Goal: Task Accomplishment & Management: Complete application form

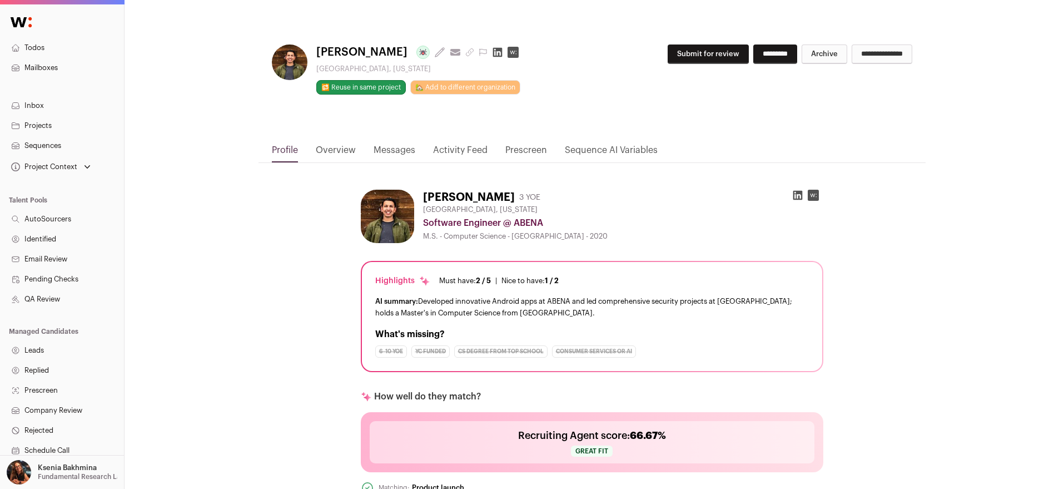
scroll to position [9, 0]
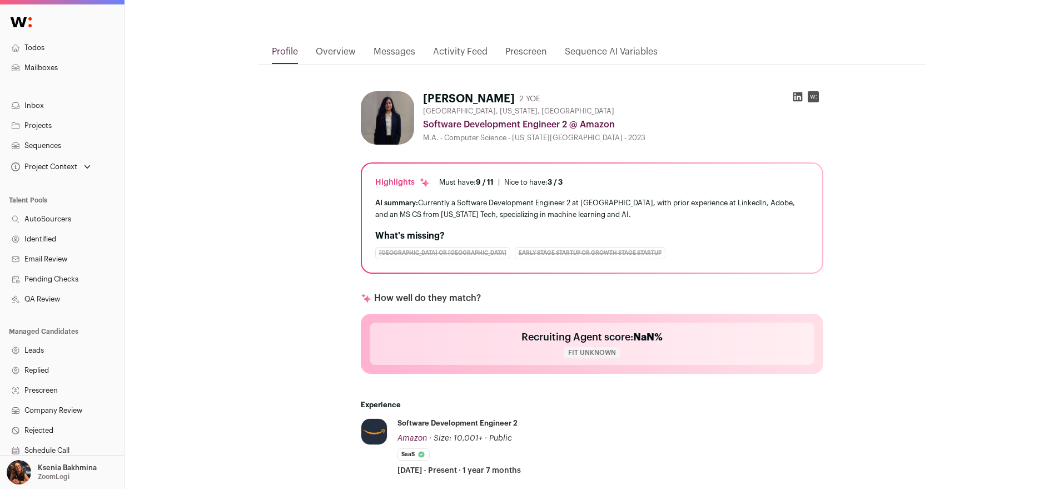
scroll to position [212, 0]
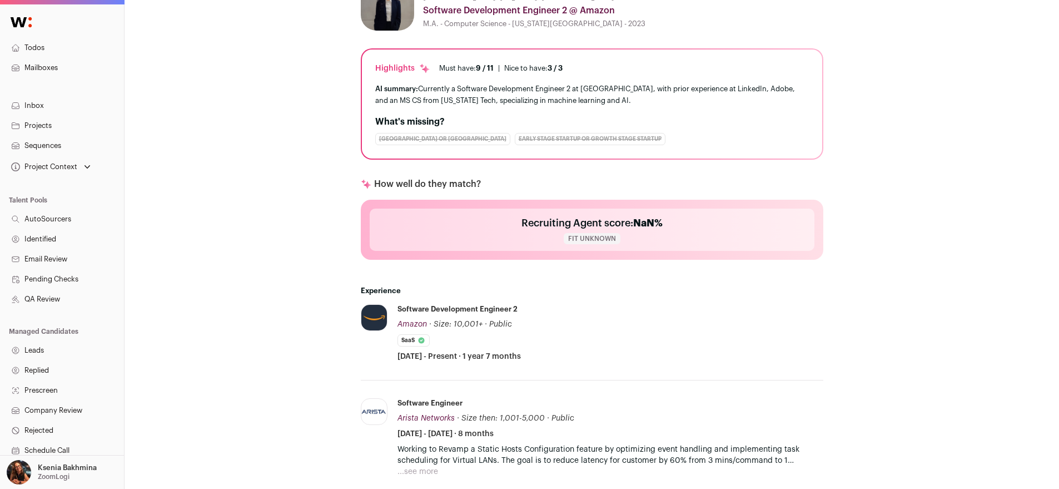
scroll to position [425, 0]
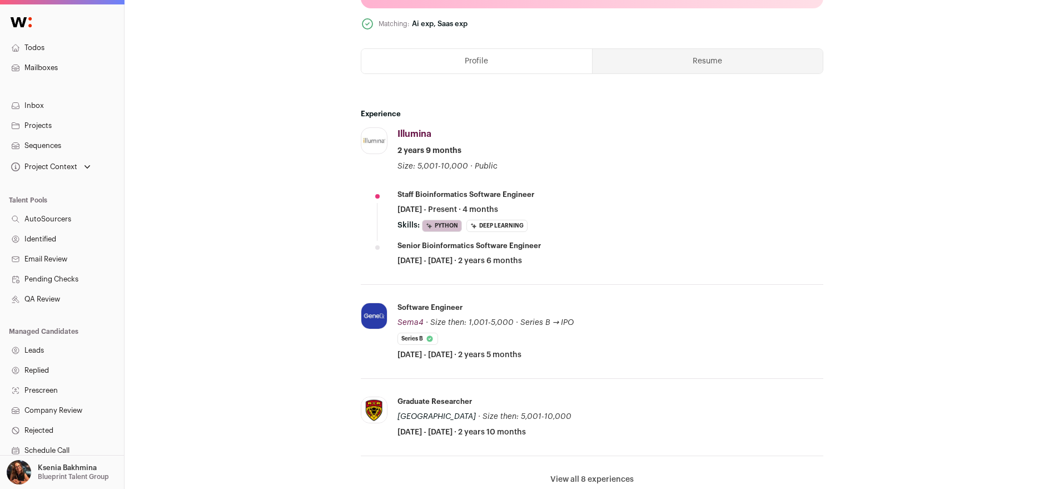
scroll to position [584, 0]
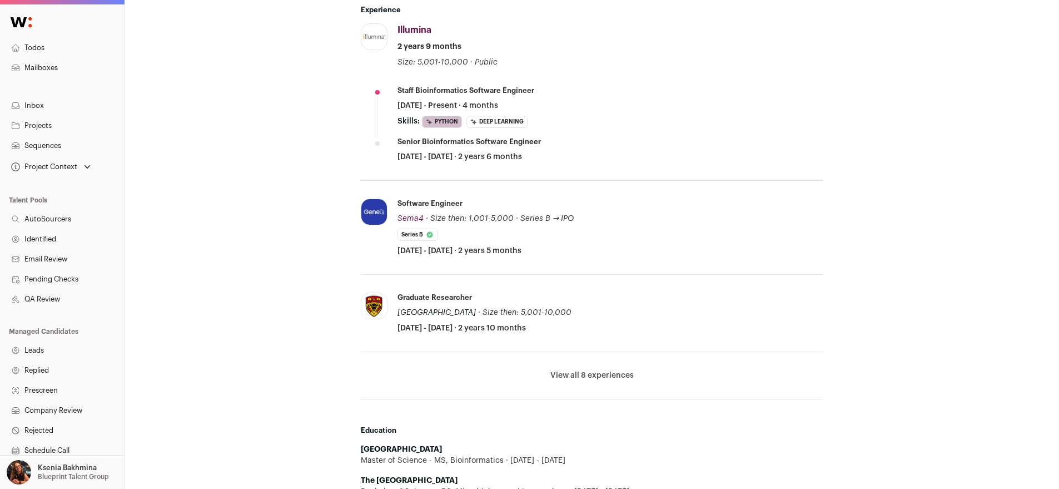
click at [570, 370] on button "View all 8 experiences" at bounding box center [591, 375] width 83 height 11
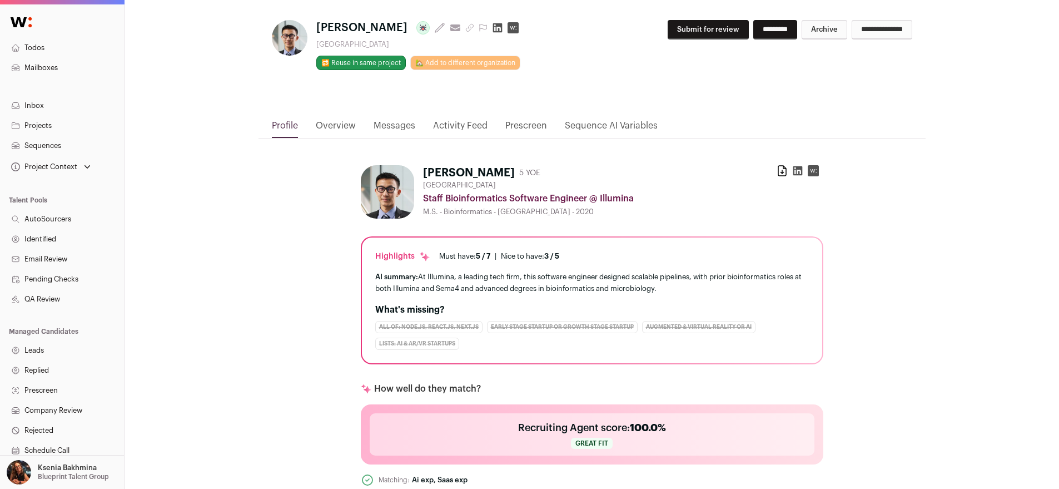
scroll to position [0, 0]
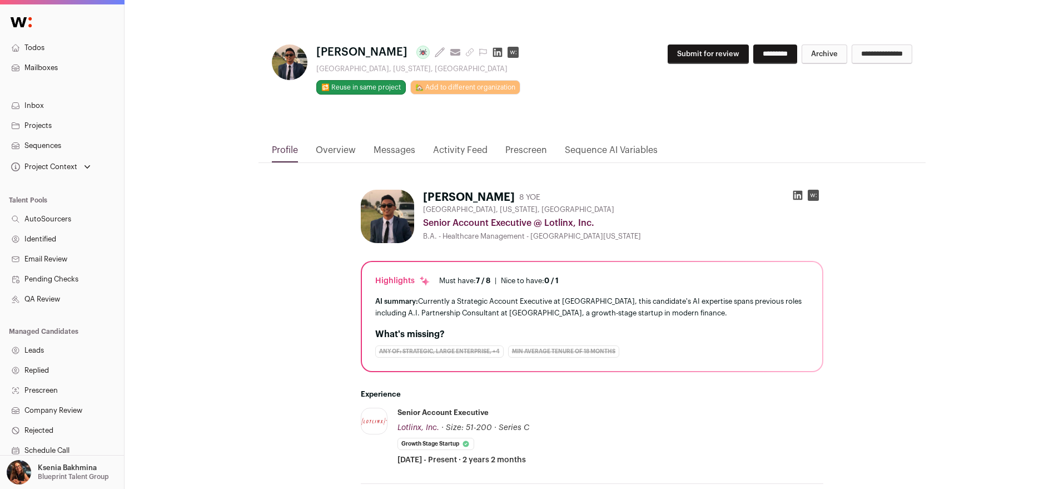
click at [340, 151] on link "Overview" at bounding box center [336, 152] width 40 height 19
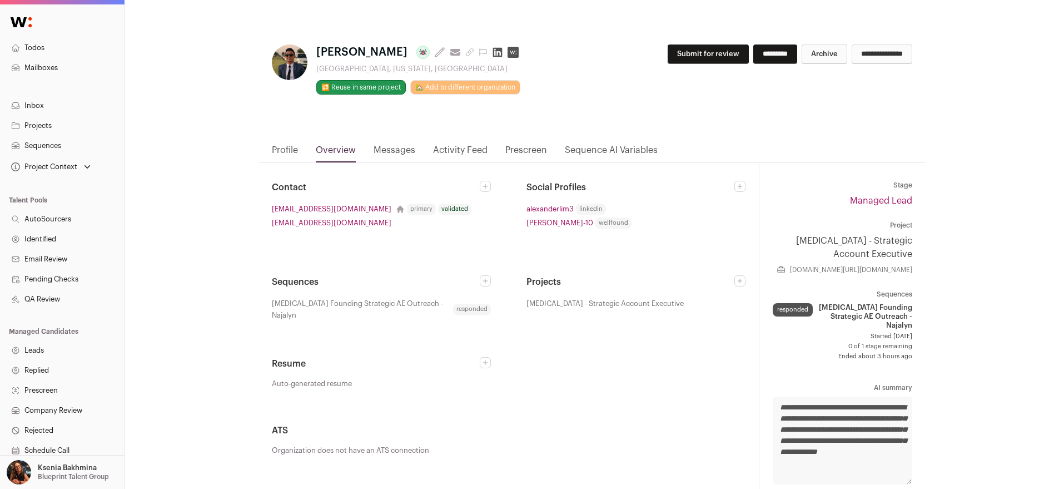
click at [515, 147] on link "Prescreen" at bounding box center [526, 152] width 42 height 19
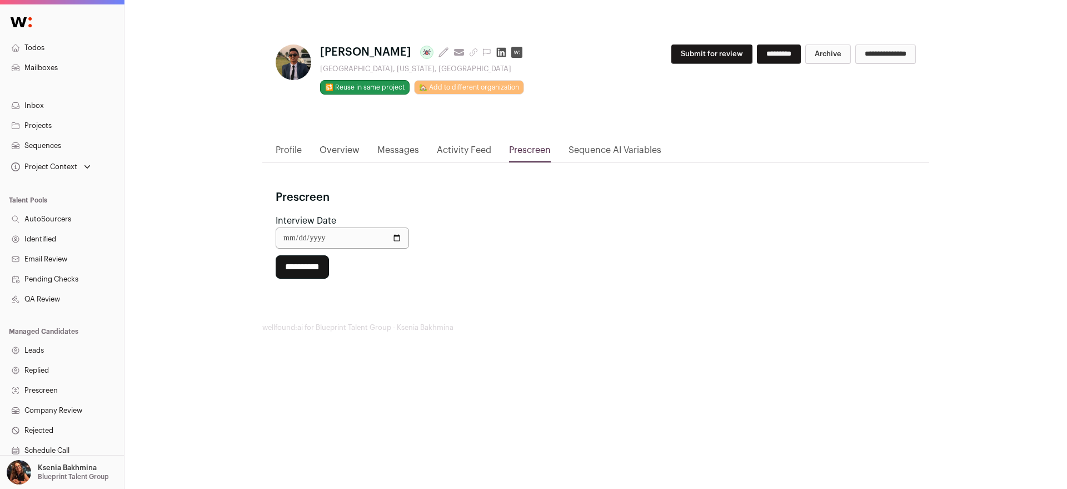
click at [337, 149] on link "Overview" at bounding box center [340, 152] width 40 height 19
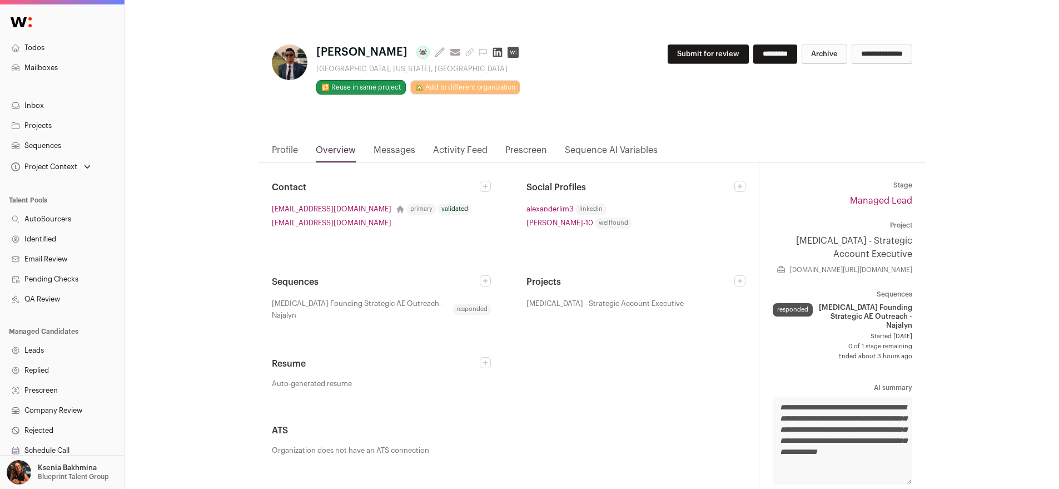
click at [289, 147] on link "Profile" at bounding box center [285, 152] width 26 height 19
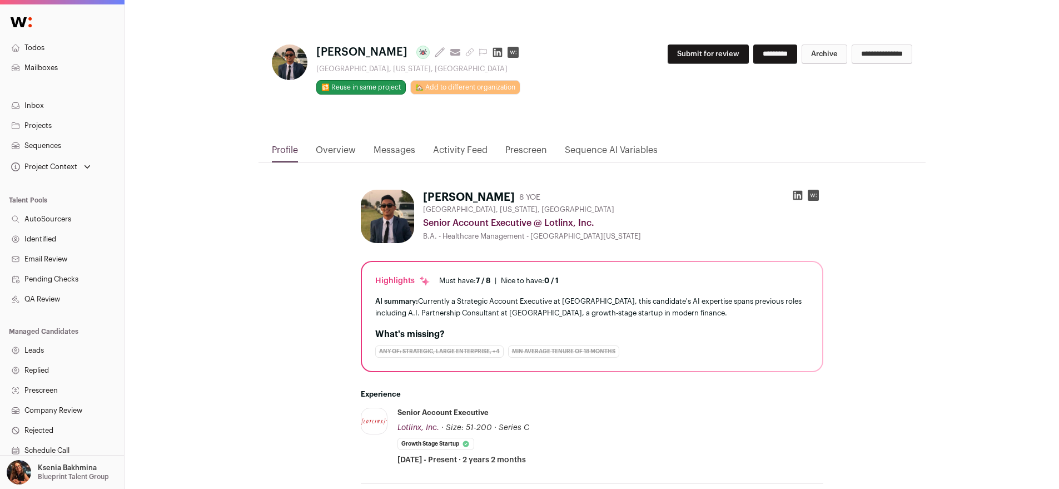
click at [668, 60] on button "Submit for review" at bounding box center [708, 53] width 81 height 19
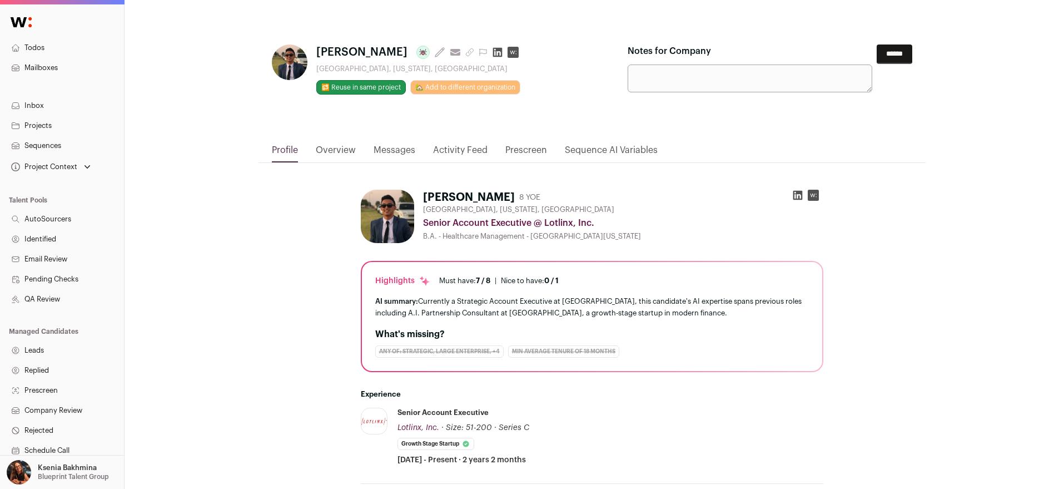
click at [883, 56] on input "******" at bounding box center [895, 53] width 36 height 19
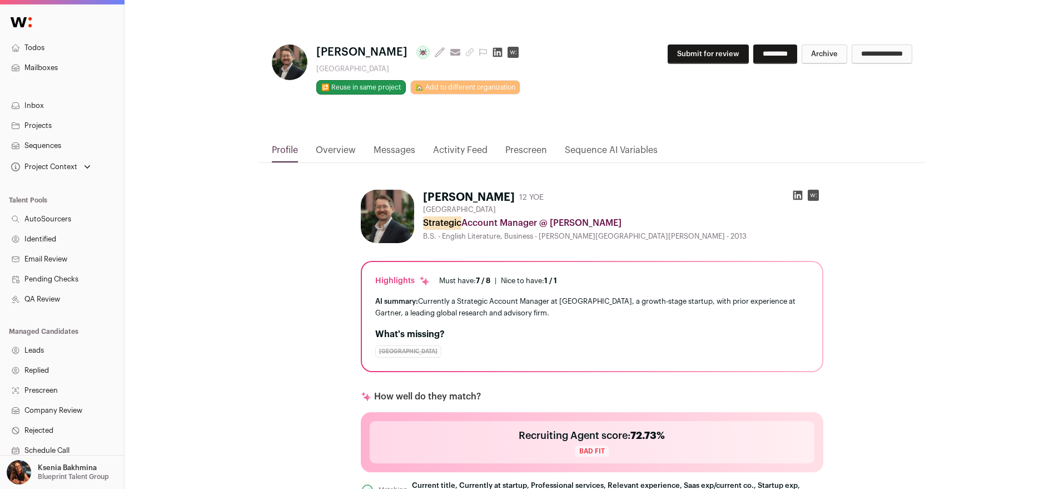
click at [674, 58] on button "Submit for review" at bounding box center [708, 53] width 81 height 19
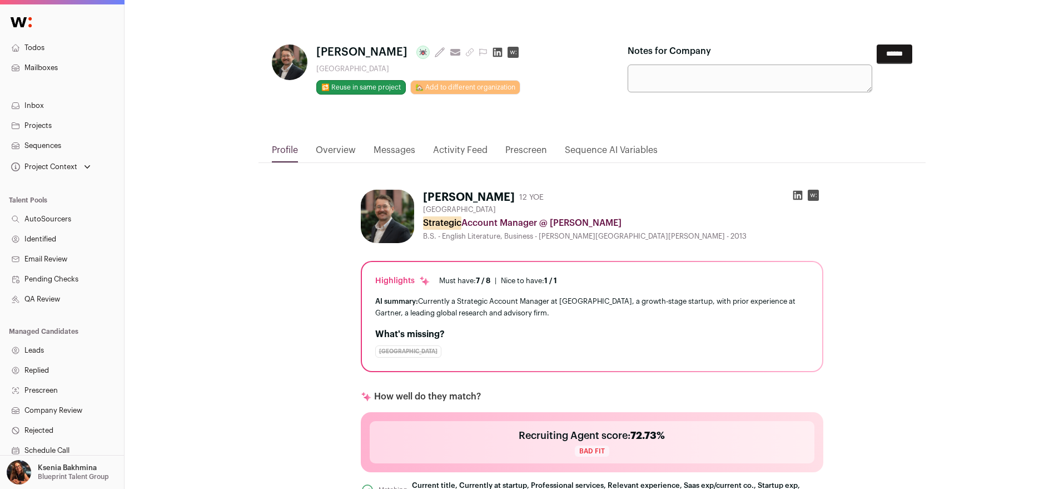
click at [889, 52] on input "******" at bounding box center [895, 53] width 36 height 19
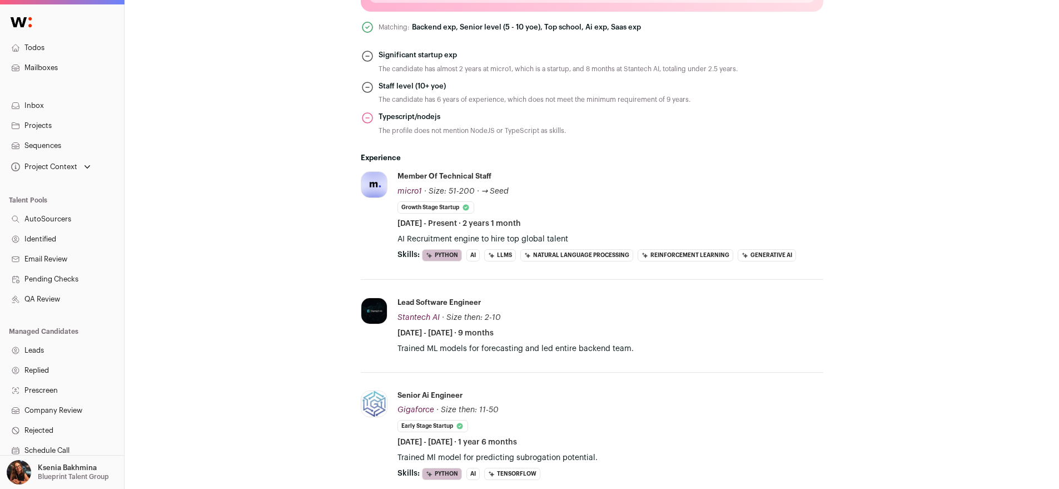
scroll to position [533, 0]
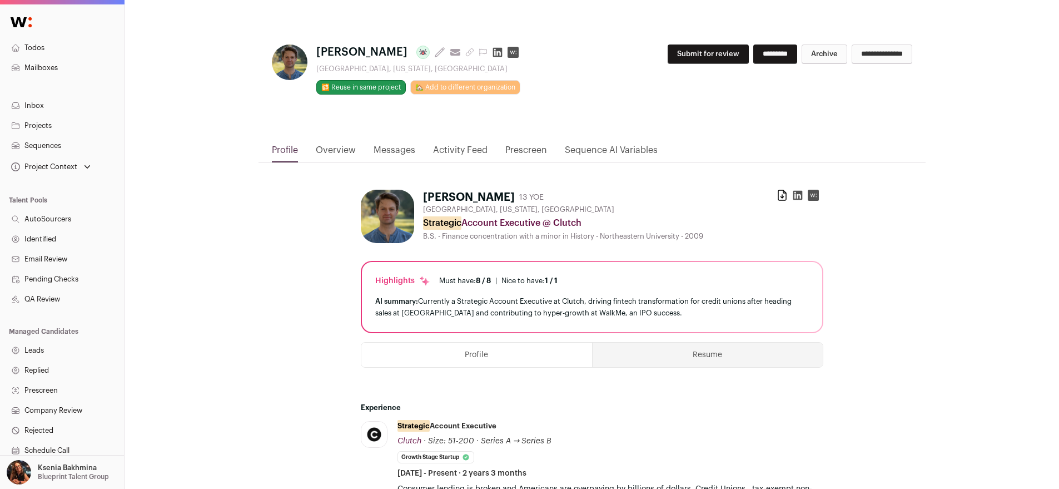
click at [668, 53] on button "Submit for review" at bounding box center [708, 53] width 81 height 19
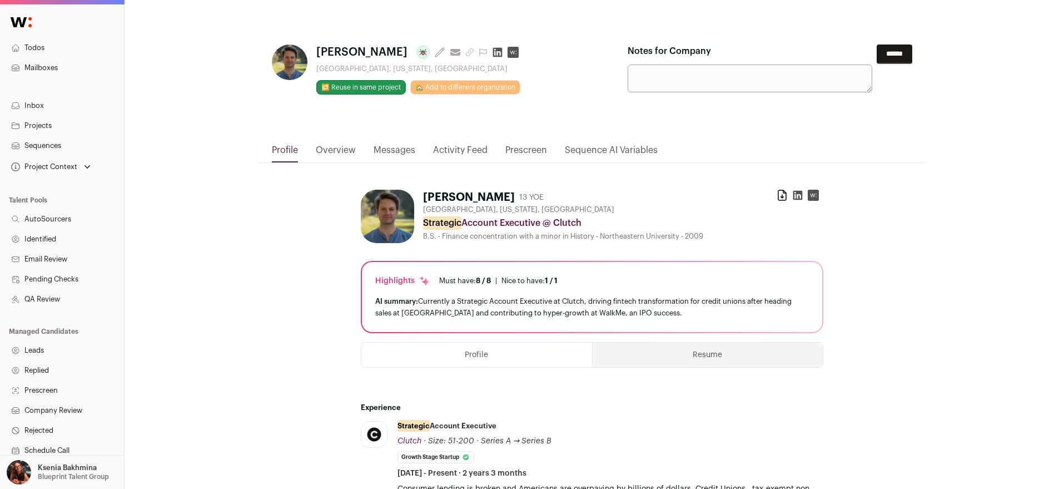
click at [892, 56] on input "******" at bounding box center [895, 53] width 36 height 19
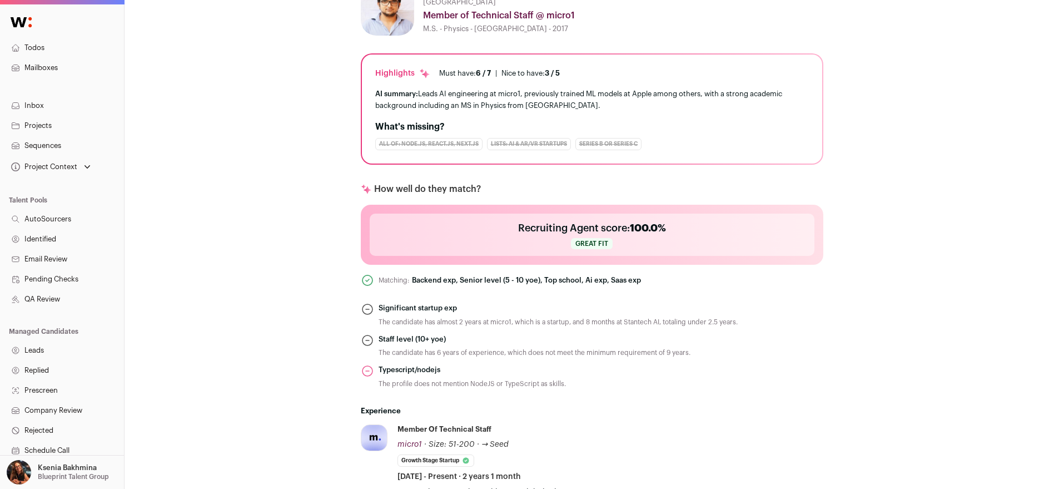
scroll to position [540, 0]
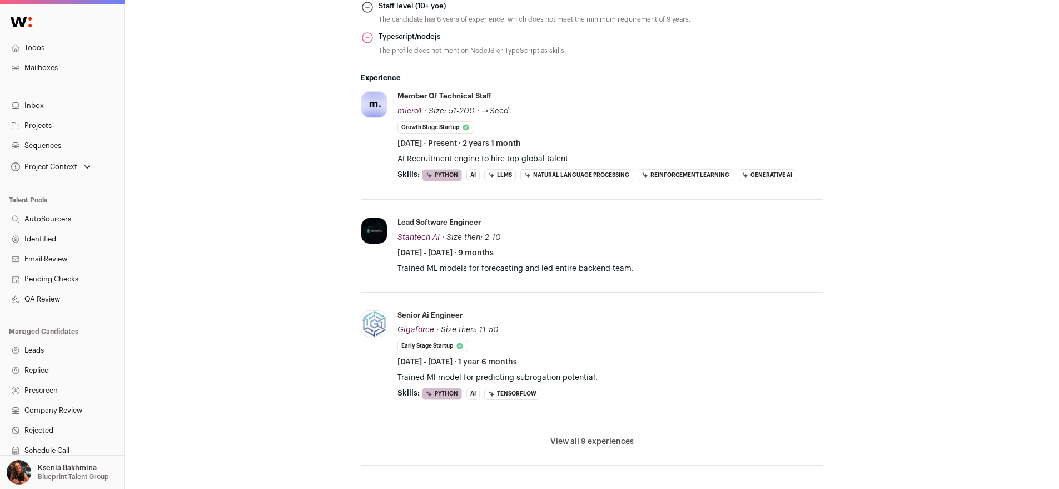
click at [583, 439] on button "View all 9 experiences" at bounding box center [591, 441] width 83 height 11
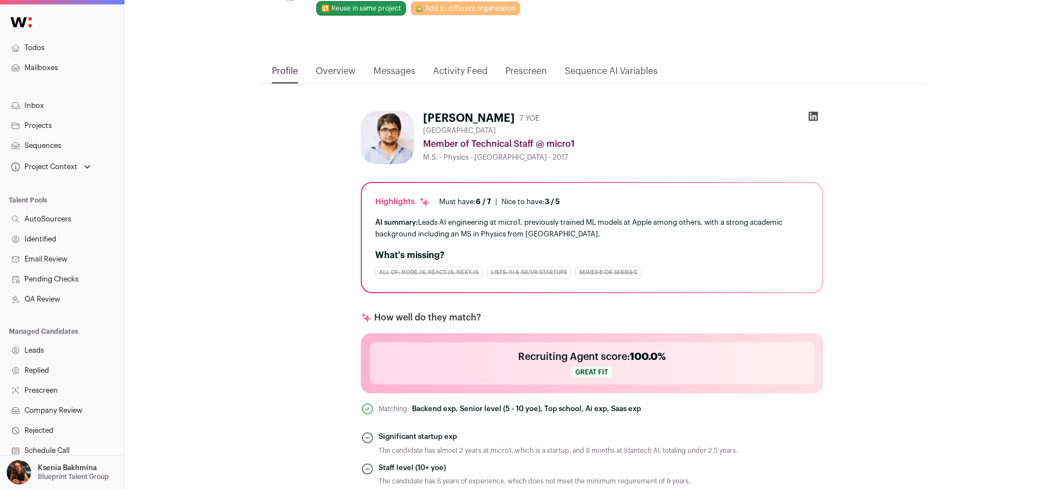
scroll to position [77, 0]
